Goal: Feedback & Contribution: Submit feedback/report problem

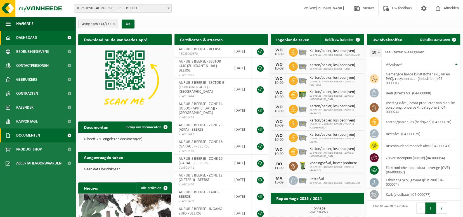
click at [34, 136] on span "Documenten" at bounding box center [28, 136] width 24 height 14
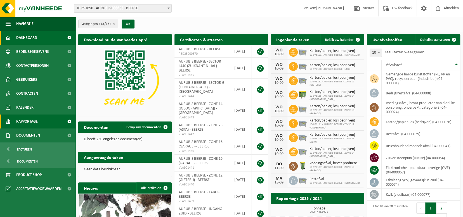
click at [42, 122] on link "Rapportage" at bounding box center [37, 122] width 75 height 14
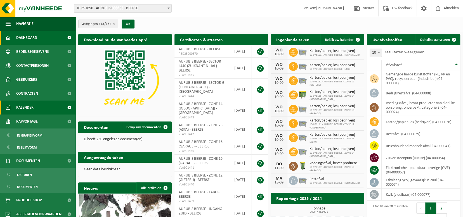
click at [48, 110] on link "Kalender" at bounding box center [37, 108] width 75 height 14
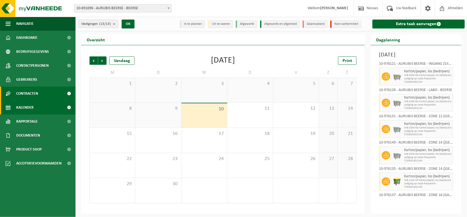
click at [50, 93] on link "Contracten" at bounding box center [37, 94] width 75 height 14
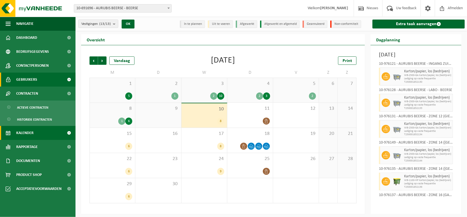
click at [56, 80] on link "Gebruikers" at bounding box center [37, 80] width 75 height 14
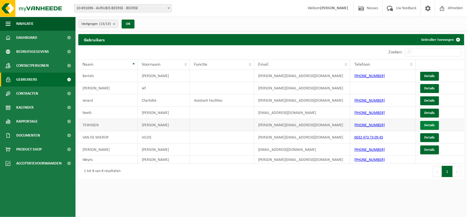
click at [425, 124] on link "Details" at bounding box center [429, 125] width 19 height 9
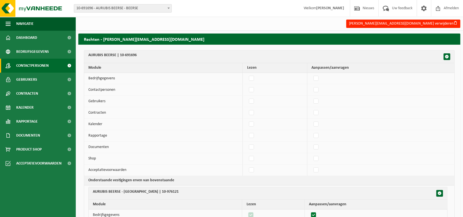
click at [58, 66] on link "Contactpersonen" at bounding box center [37, 66] width 75 height 14
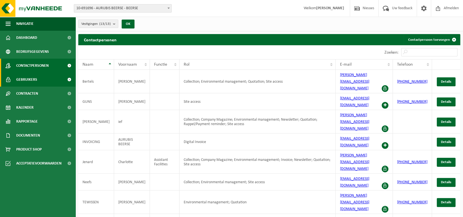
click at [68, 79] on span at bounding box center [69, 80] width 13 height 14
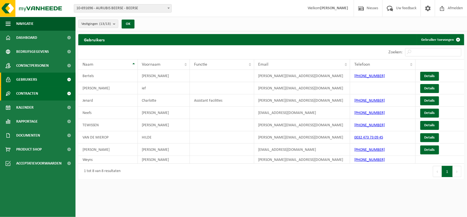
click at [67, 92] on span at bounding box center [69, 94] width 13 height 14
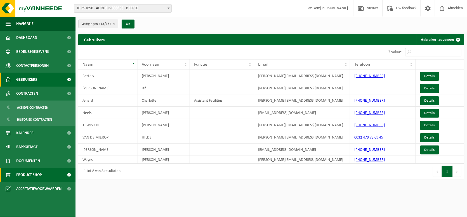
click at [68, 175] on span at bounding box center [69, 175] width 13 height 14
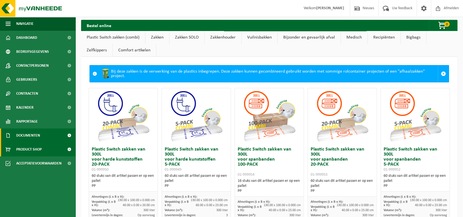
click at [68, 134] on span at bounding box center [69, 136] width 13 height 14
click at [68, 135] on span at bounding box center [69, 136] width 13 height 14
click at [69, 136] on span at bounding box center [69, 136] width 13 height 14
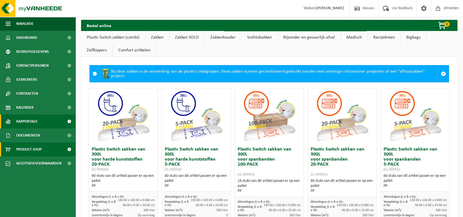
click at [69, 122] on span at bounding box center [69, 122] width 13 height 14
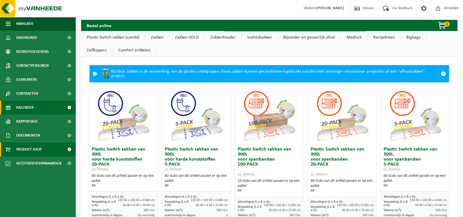
click at [69, 106] on span at bounding box center [69, 108] width 13 height 14
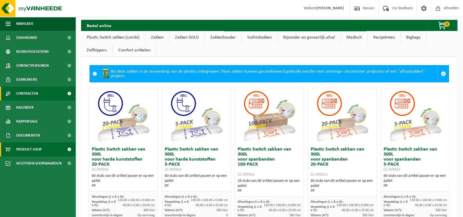
click at [69, 93] on span at bounding box center [69, 94] width 13 height 14
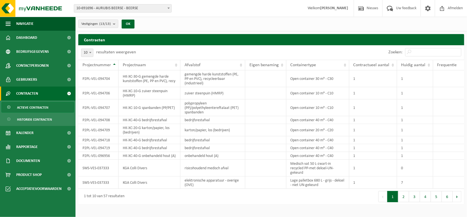
click at [89, 54] on span at bounding box center [90, 52] width 6 height 7
select select "100"
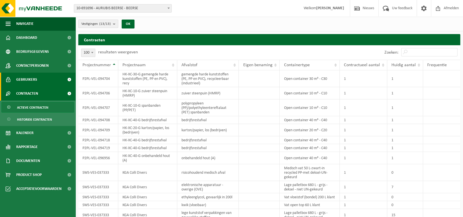
click at [69, 79] on span at bounding box center [69, 80] width 13 height 14
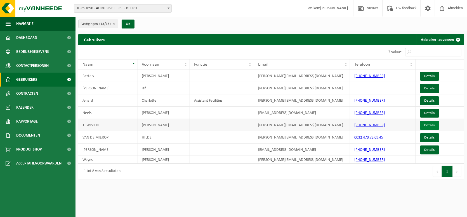
click at [435, 125] on link "Details" at bounding box center [429, 125] width 19 height 9
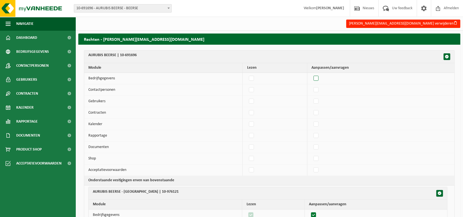
click at [319, 78] on label"] at bounding box center [316, 78] width 8 height 8
click at [311, 74] on input "checkbox" at bounding box center [311, 74] width 0 height 0
checkbox input "true"
click at [319, 78] on label"] at bounding box center [316, 78] width 8 height 8
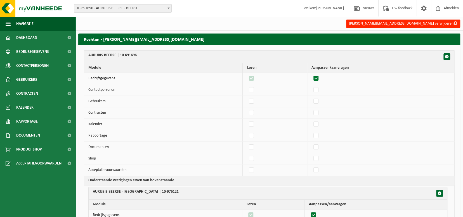
click at [311, 74] on input "checkbox" at bounding box center [311, 74] width 0 height 0
checkbox input "false"
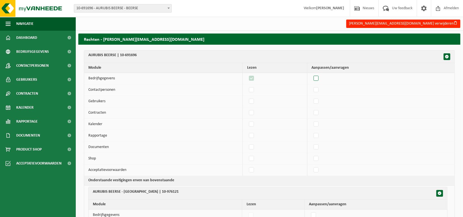
checkbox input "false"
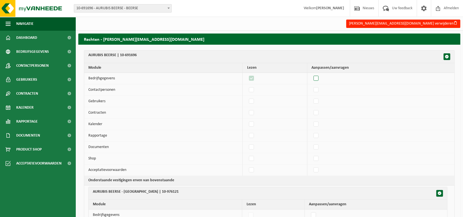
checkbox input "false"
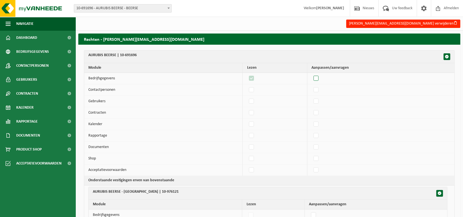
checkbox input "false"
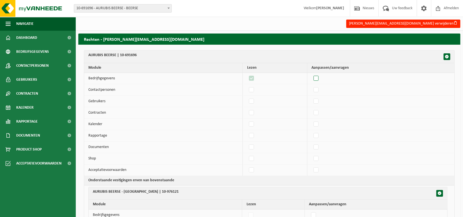
checkbox input "false"
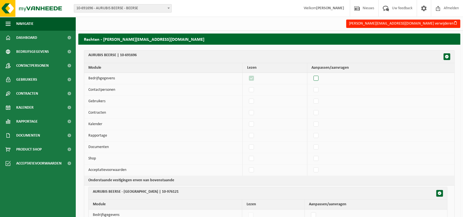
checkbox input "false"
click at [253, 91] on label"] at bounding box center [252, 90] width 8 height 8
click at [247, 86] on input "checkbox" at bounding box center [246, 85] width 0 height 0
checkbox input "true"
click at [252, 102] on label"] at bounding box center [252, 101] width 8 height 8
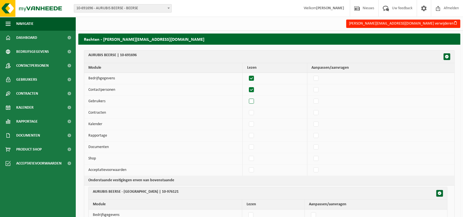
click at [247, 97] on input "checkbox" at bounding box center [246, 97] width 0 height 0
checkbox input "true"
click at [253, 113] on label"] at bounding box center [252, 113] width 8 height 8
click at [247, 109] on input "checkbox" at bounding box center [246, 108] width 0 height 0
checkbox input "true"
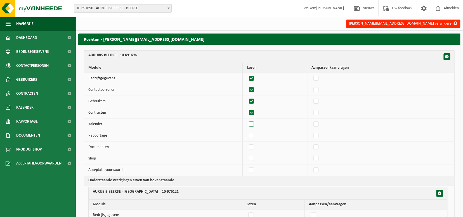
click at [253, 124] on label"] at bounding box center [252, 124] width 8 height 8
click at [247, 120] on input "checkbox" at bounding box center [246, 120] width 0 height 0
checkbox input "true"
click at [252, 135] on label"] at bounding box center [252, 136] width 8 height 8
click at [247, 132] on input "checkbox" at bounding box center [246, 131] width 0 height 0
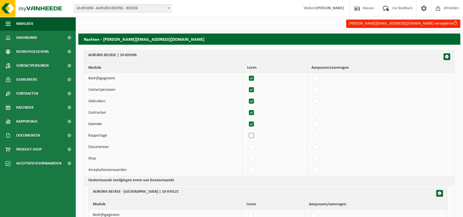
checkbox input "true"
click at [252, 144] on label"] at bounding box center [252, 147] width 8 height 8
click at [247, 143] on input "checkbox" at bounding box center [246, 143] width 0 height 0
checkbox input "true"
click at [254, 156] on label"] at bounding box center [252, 158] width 8 height 8
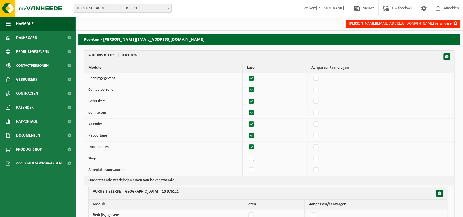
click at [247, 154] on input "checkbox" at bounding box center [246, 154] width 0 height 0
checkbox input "true"
click at [253, 169] on label"] at bounding box center [252, 170] width 8 height 8
click at [247, 166] on input "checkbox" at bounding box center [246, 166] width 0 height 0
checkbox input "true"
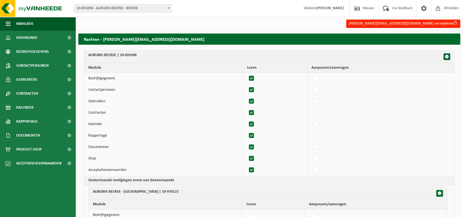
checkbox input "true"
click at [204, 103] on td "Gebruikers" at bounding box center [163, 101] width 158 height 11
click at [157, 89] on td "Contactpersonen" at bounding box center [163, 89] width 158 height 11
click at [189, 40] on h2 "Rechten - b.tewissen@aurubis.com" at bounding box center [269, 39] width 382 height 11
click at [69, 78] on span at bounding box center [69, 80] width 13 height 14
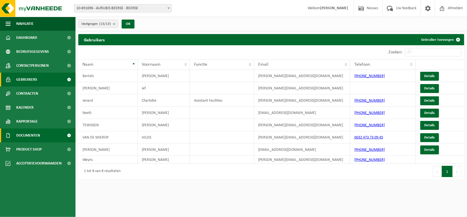
click at [69, 134] on span at bounding box center [69, 136] width 13 height 14
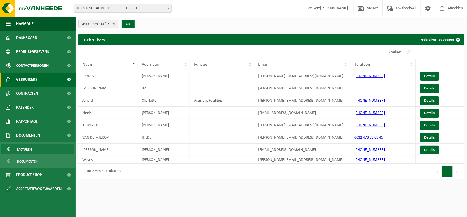
click at [24, 149] on span "Facturen" at bounding box center [24, 149] width 15 height 11
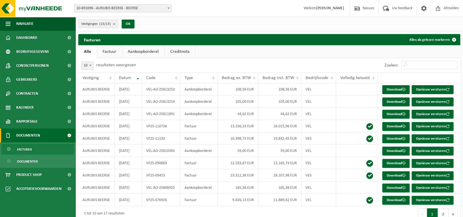
click at [88, 67] on span at bounding box center [90, 65] width 6 height 7
select select "100"
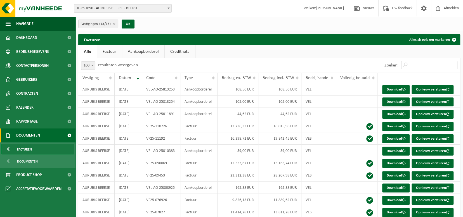
click at [140, 51] on link "Aankoopborderel" at bounding box center [143, 51] width 42 height 13
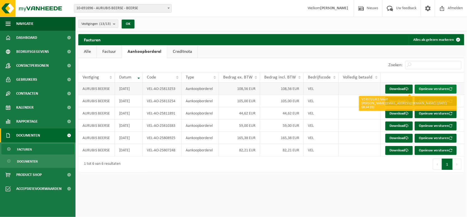
click at [436, 88] on button "Opnieuw versturen" at bounding box center [435, 89] width 42 height 9
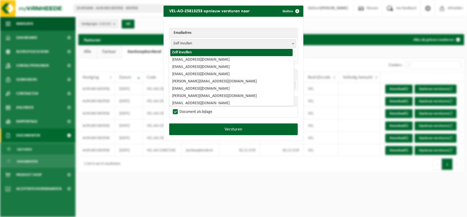
click at [292, 43] on b at bounding box center [293, 43] width 2 height 1
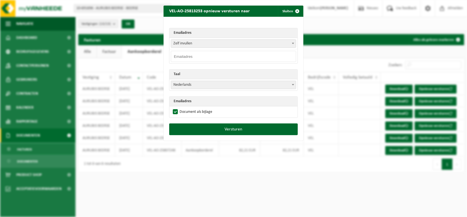
click at [261, 178] on div "VEL-AO-25813253 opnieuw versturen naar Sluiten Emailadres Zelf invullen b.tewis…" at bounding box center [233, 108] width 467 height 217
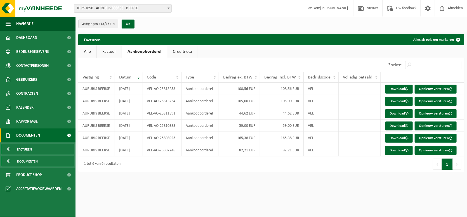
click at [24, 162] on span "Documenten" at bounding box center [27, 161] width 21 height 11
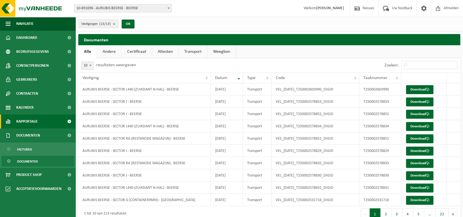
click at [66, 121] on span at bounding box center [69, 122] width 13 height 14
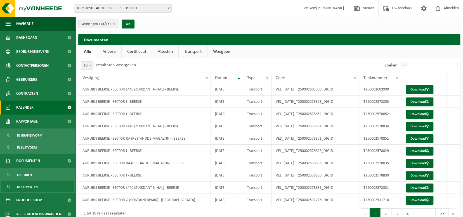
click at [66, 105] on span at bounding box center [69, 108] width 13 height 14
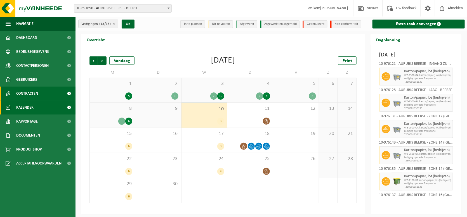
click at [34, 94] on span "Contracten" at bounding box center [27, 94] width 22 height 14
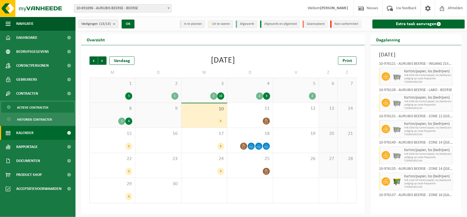
click at [8, 107] on span at bounding box center [9, 107] width 4 height 11
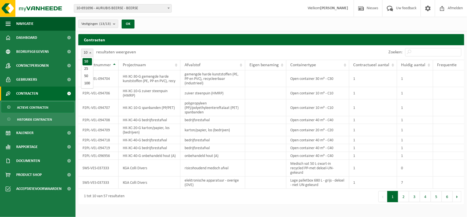
click at [90, 54] on span at bounding box center [90, 52] width 6 height 7
select select "100"
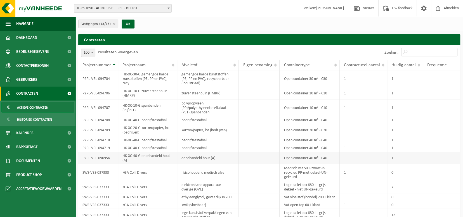
click at [218, 159] on td "onbehandeld hout (A)" at bounding box center [208, 158] width 62 height 12
click at [95, 157] on td "P2PL-VEL-096956" at bounding box center [98, 158] width 40 height 12
click at [403, 161] on td "1" at bounding box center [405, 158] width 36 height 12
click at [70, 79] on span at bounding box center [69, 80] width 13 height 14
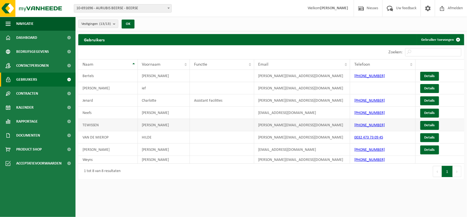
click at [105, 126] on td "TEWISSEN" at bounding box center [108, 125] width 60 height 12
click at [432, 123] on link "Details" at bounding box center [429, 125] width 19 height 9
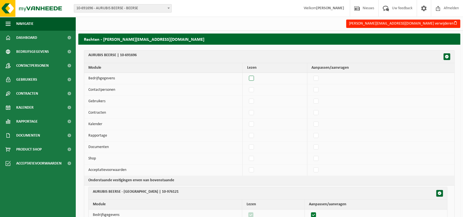
click at [254, 79] on label"] at bounding box center [252, 78] width 8 height 8
click at [247, 74] on input "checkbox" at bounding box center [246, 74] width 0 height 0
checkbox input "true"
click at [253, 91] on label"] at bounding box center [252, 90] width 8 height 8
click at [247, 86] on input "checkbox" at bounding box center [246, 85] width 0 height 0
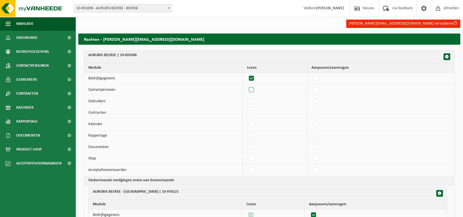
checkbox input "true"
click at [252, 101] on label"] at bounding box center [252, 101] width 8 height 8
click at [247, 97] on input "checkbox" at bounding box center [246, 97] width 0 height 0
checkbox input "true"
click at [253, 115] on label"] at bounding box center [252, 113] width 8 height 8
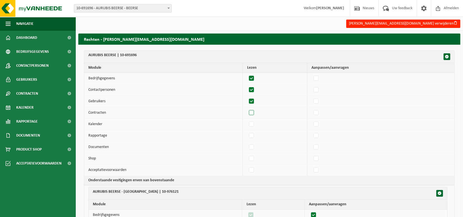
click at [247, 109] on input "checkbox" at bounding box center [246, 108] width 0 height 0
checkbox input "true"
click at [251, 127] on label"] at bounding box center [252, 124] width 8 height 8
click at [247, 120] on input "checkbox" at bounding box center [246, 120] width 0 height 0
checkbox input "true"
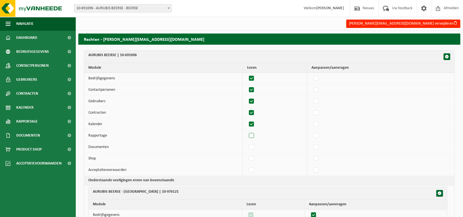
drag, startPoint x: 253, startPoint y: 134, endPoint x: 253, endPoint y: 137, distance: 2.8
click at [253, 135] on label"] at bounding box center [252, 136] width 8 height 8
click at [247, 132] on input "checkbox" at bounding box center [246, 131] width 0 height 0
checkbox input "true"
click at [253, 146] on label"] at bounding box center [252, 147] width 8 height 8
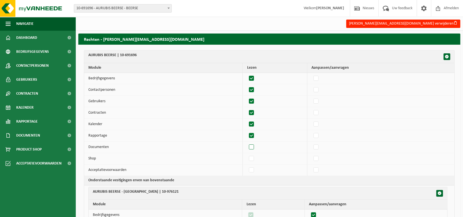
click at [247, 143] on input "checkbox" at bounding box center [246, 143] width 0 height 0
checkbox input "true"
drag, startPoint x: 251, startPoint y: 157, endPoint x: 251, endPoint y: 165, distance: 7.3
click at [251, 158] on label"] at bounding box center [252, 158] width 8 height 8
click at [247, 154] on input "checkbox" at bounding box center [246, 154] width 0 height 0
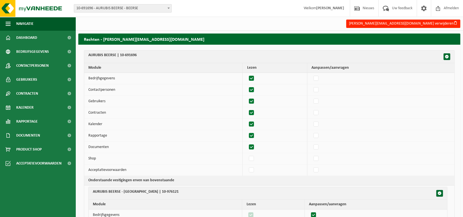
checkbox input "true"
click at [251, 167] on label"] at bounding box center [252, 170] width 8 height 8
click at [247, 166] on input "checkbox" at bounding box center [246, 166] width 0 height 0
checkbox input "true"
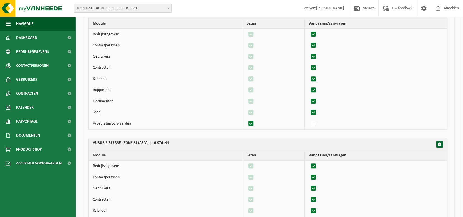
scroll to position [1577, 0]
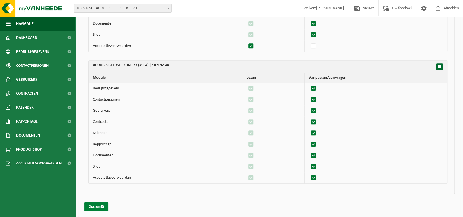
click at [93, 204] on button "Opslaan" at bounding box center [96, 206] width 24 height 9
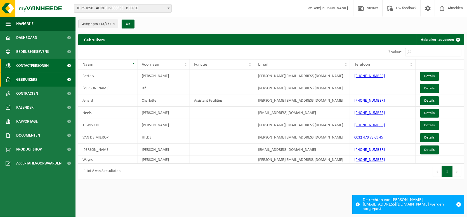
click at [68, 65] on span at bounding box center [69, 66] width 13 height 14
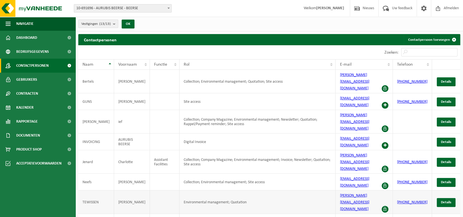
click at [306, 191] on td "Environmental management; Quotation" at bounding box center [257, 202] width 156 height 23
click at [449, 201] on span "Details" at bounding box center [446, 203] width 10 height 4
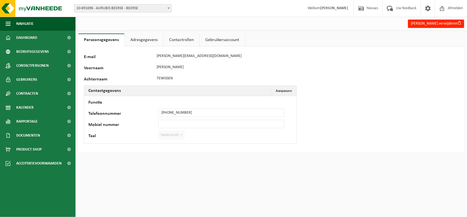
click at [144, 42] on link "Adresgegevens" at bounding box center [144, 40] width 39 height 13
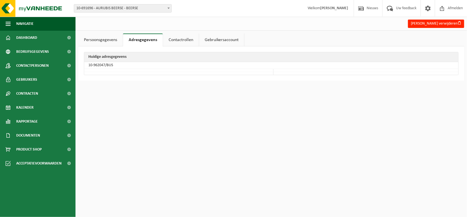
click at [176, 39] on link "Contactrollen" at bounding box center [181, 40] width 36 height 13
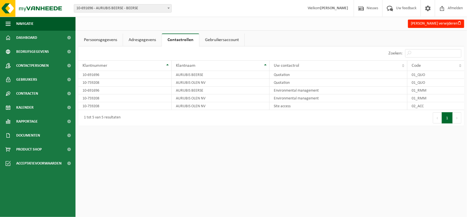
click at [99, 42] on link "Persoonsgegevens" at bounding box center [100, 40] width 44 height 13
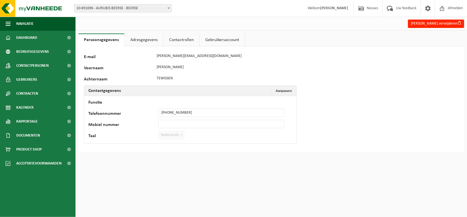
click at [179, 39] on link "Contactrollen" at bounding box center [181, 40] width 36 height 13
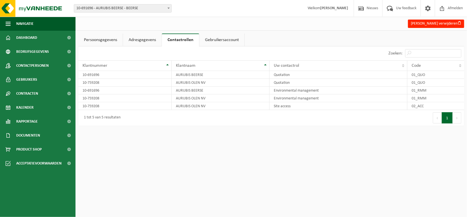
click at [225, 36] on link "Gebruikersaccount" at bounding box center [221, 40] width 45 height 13
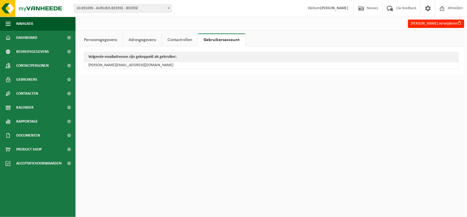
click at [182, 39] on link "Contactrollen" at bounding box center [180, 40] width 36 height 13
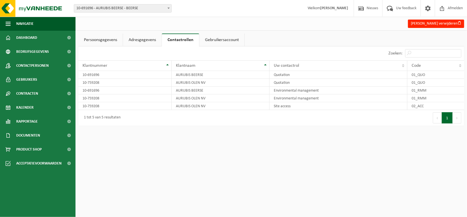
click at [94, 41] on link "Persoonsgegevens" at bounding box center [100, 40] width 44 height 13
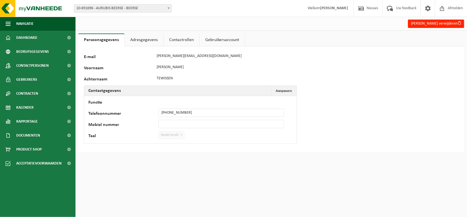
click at [143, 41] on link "Adresgegevens" at bounding box center [144, 40] width 39 height 13
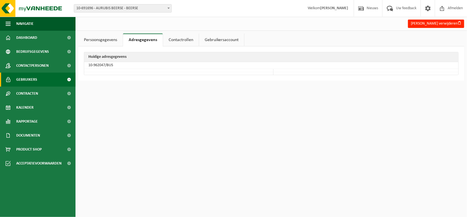
click at [72, 79] on span at bounding box center [69, 80] width 13 height 14
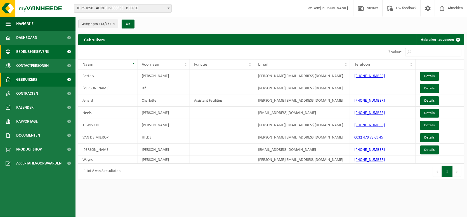
click at [50, 53] on link "Bedrijfsgegevens" at bounding box center [37, 52] width 75 height 14
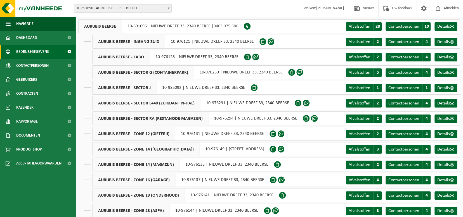
scroll to position [26, 0]
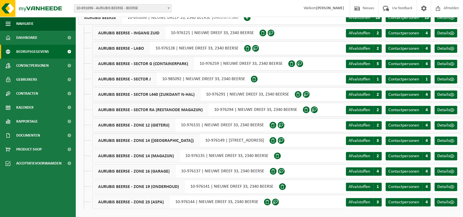
click at [264, 78] on div "AURUBIS BEERSE - SECTOR J 10-985092 | [STREET_ADDRESS] Contactpersonen C 1 Deta…" at bounding box center [276, 79] width 368 height 14
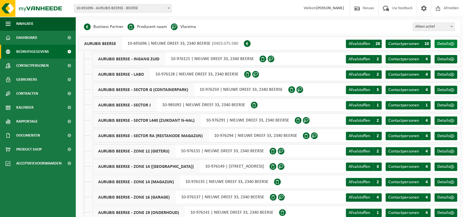
click at [443, 43] on span "Details" at bounding box center [443, 44] width 13 height 4
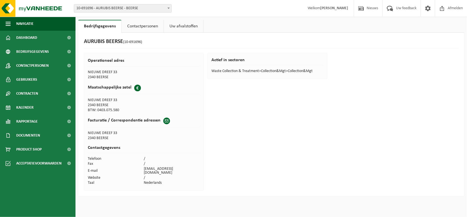
click at [165, 121] on span at bounding box center [166, 121] width 7 height 7
click at [147, 27] on link "Contactpersonen" at bounding box center [143, 26] width 42 height 13
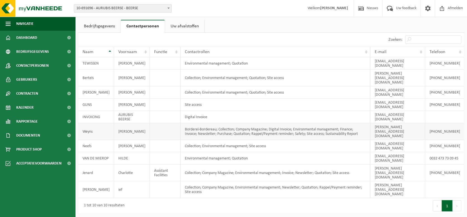
click at [185, 123] on td "Borderel-Bordereau; Collection; Company Magazine; Digital Invoice; Environmenta…" at bounding box center [275, 131] width 190 height 17
click at [70, 80] on span at bounding box center [69, 80] width 13 height 14
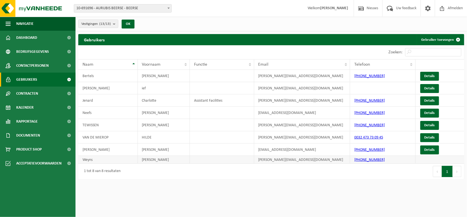
click at [429, 162] on td at bounding box center [439, 160] width 49 height 8
click at [87, 160] on td "Weyns" at bounding box center [108, 160] width 60 height 8
click at [47, 64] on span "Contactpersonen" at bounding box center [32, 66] width 32 height 14
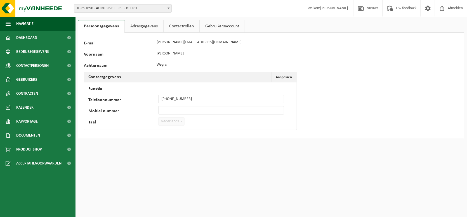
click at [142, 25] on link "Adresgegevens" at bounding box center [144, 26] width 39 height 13
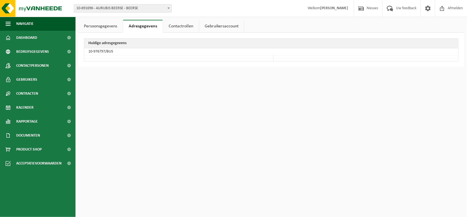
click at [178, 26] on link "Contactrollen" at bounding box center [181, 26] width 36 height 13
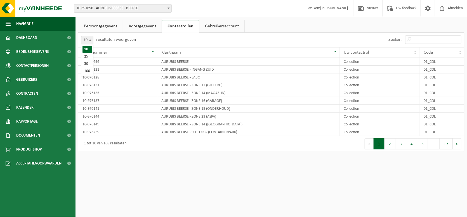
click at [90, 39] on span at bounding box center [90, 39] width 6 height 7
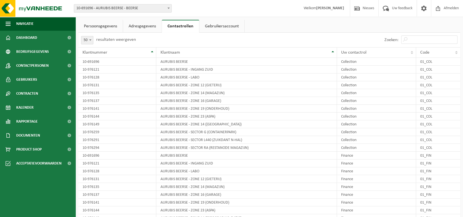
click at [89, 39] on span at bounding box center [90, 39] width 6 height 7
select select "100"
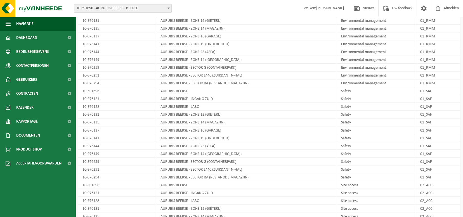
scroll to position [640, 0]
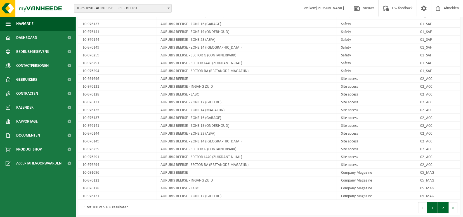
click at [444, 206] on button "2" at bounding box center [442, 207] width 11 height 11
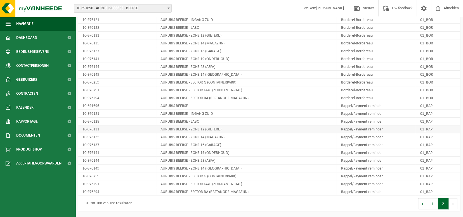
scroll to position [391, 0]
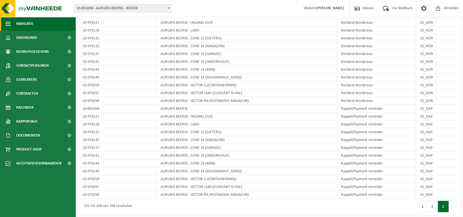
click at [11, 23] on button "Navigatie" at bounding box center [37, 24] width 75 height 14
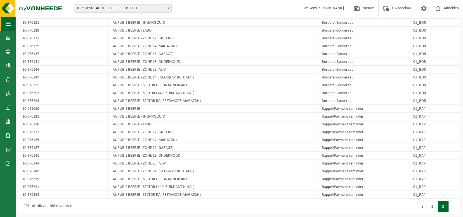
click at [11, 23] on button "Navigatie" at bounding box center [7, 24] width 15 height 14
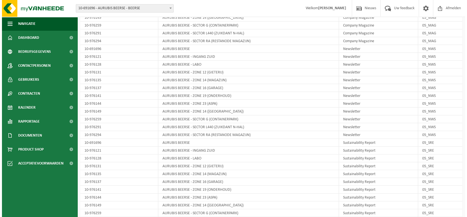
scroll to position [0, 0]
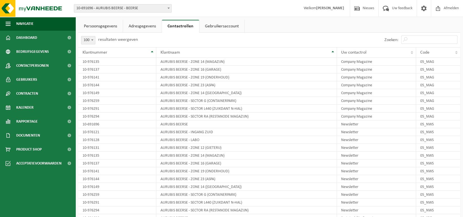
click at [206, 27] on link "Gebruikersaccount" at bounding box center [221, 26] width 45 height 13
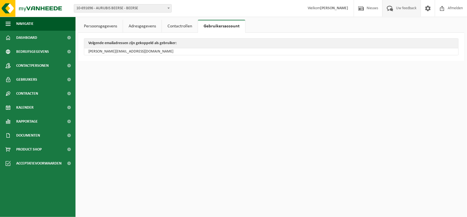
click at [400, 8] on span "Uw feedback" at bounding box center [405, 8] width 23 height 16
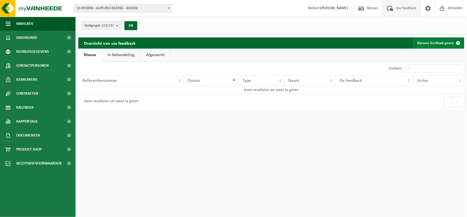
click at [437, 42] on link "Nieuwe feedback geven" at bounding box center [437, 42] width 51 height 11
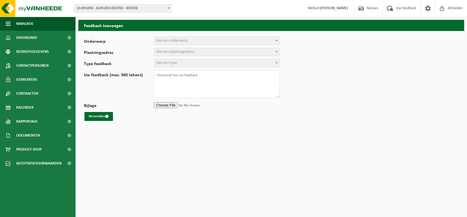
select select
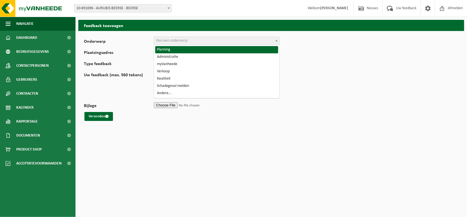
click at [276, 39] on span at bounding box center [276, 40] width 6 height 7
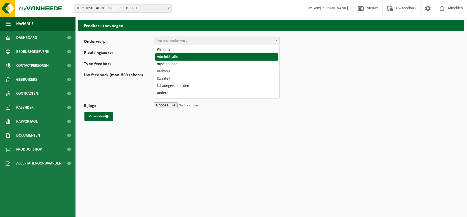
select select "7"
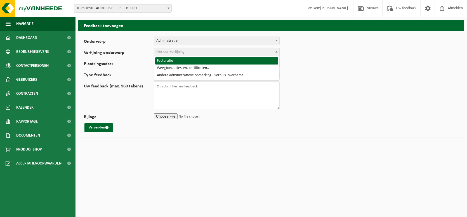
click at [191, 52] on span "Kies een verfijning" at bounding box center [216, 52] width 125 height 8
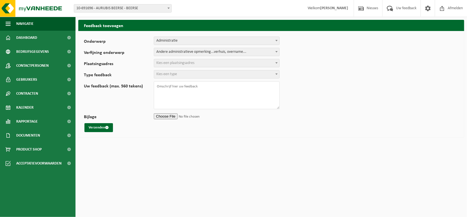
select select "10"
click at [191, 63] on span "Kies een plaatsingsadres" at bounding box center [175, 63] width 38 height 4
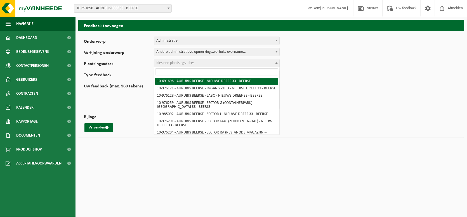
select select "121517"
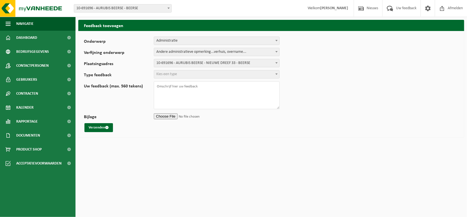
click at [175, 75] on span "Kies een type" at bounding box center [166, 74] width 21 height 4
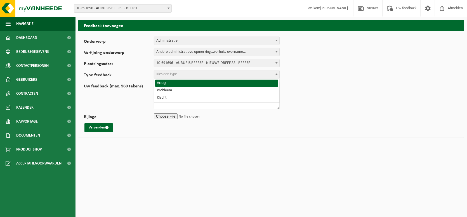
select select "QUE"
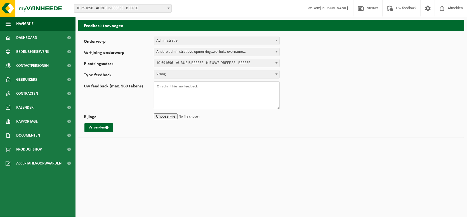
click at [169, 89] on textarea "Uw feedback (max. 560 tekens)" at bounding box center [217, 95] width 126 height 28
type textarea "Beste, Ik wesn de borderellen te laten aankomen bij m'n collega maar het lukt m…"
drag, startPoint x: 91, startPoint y: 127, endPoint x: 101, endPoint y: 127, distance: 9.8
click at [92, 126] on button "Verzenden" at bounding box center [98, 127] width 28 height 9
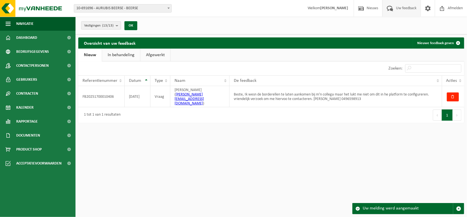
click at [289, 129] on html "Vestiging: 10-691696 - AURUBIS BEERSE - BEERSE 10-976121 - AURUBIS BEERSE - [GE…" at bounding box center [233, 108] width 467 height 217
